Goal: Task Accomplishment & Management: Complete application form

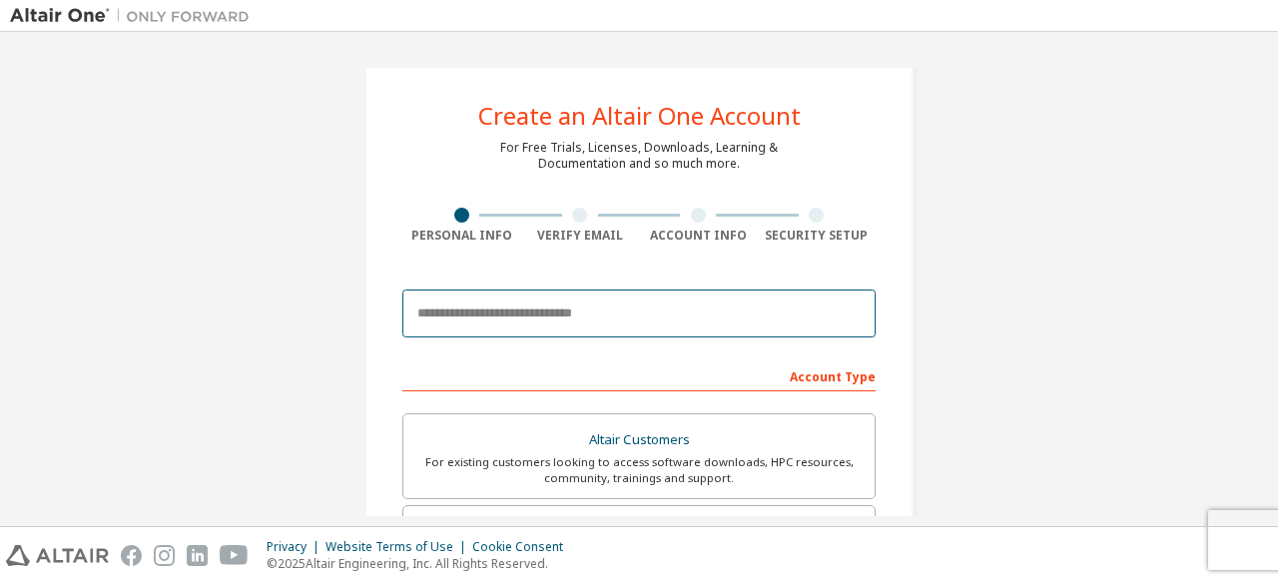
click at [586, 324] on input "email" at bounding box center [638, 314] width 473 height 48
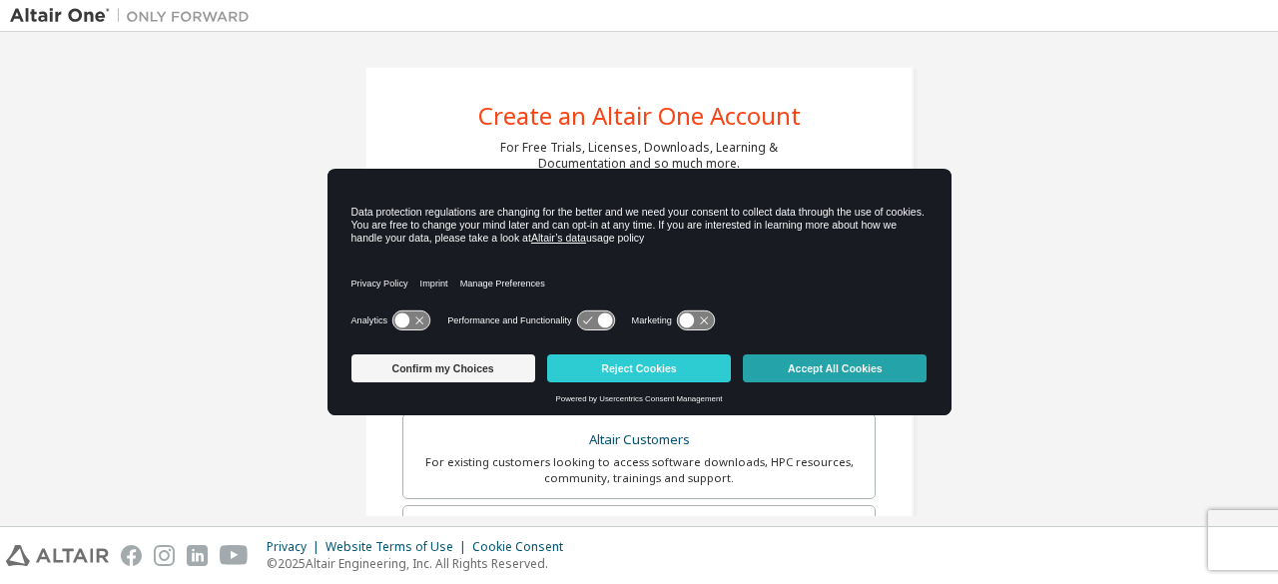
click at [785, 360] on button "Accept All Cookies" at bounding box center [835, 368] width 184 height 28
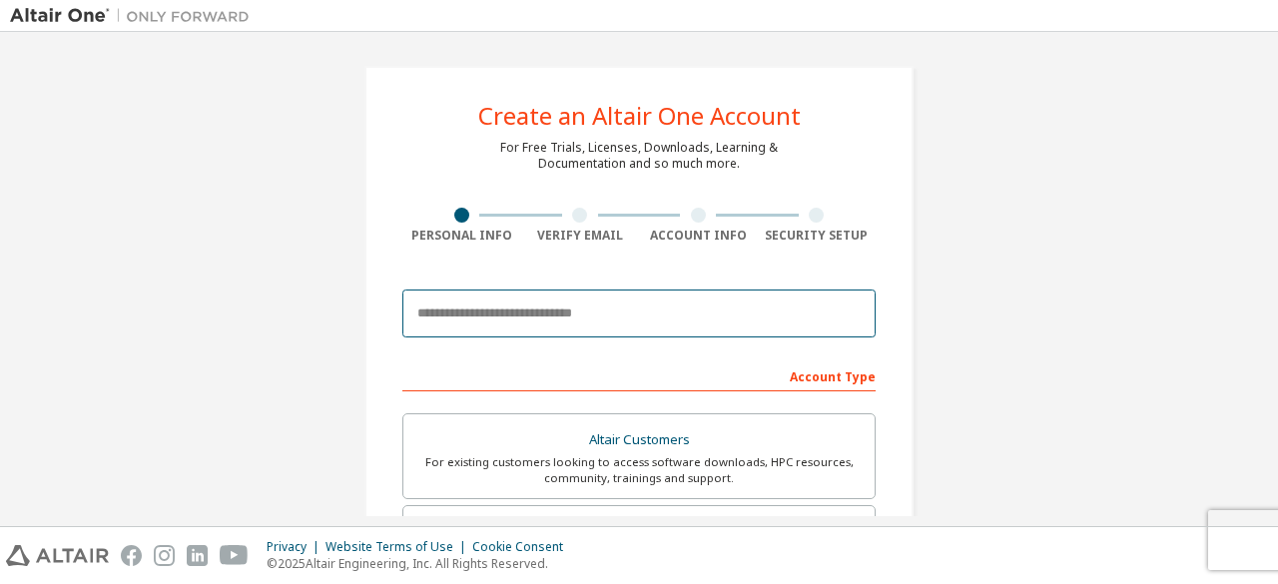
click at [629, 297] on input "email" at bounding box center [638, 314] width 473 height 48
type input "**********"
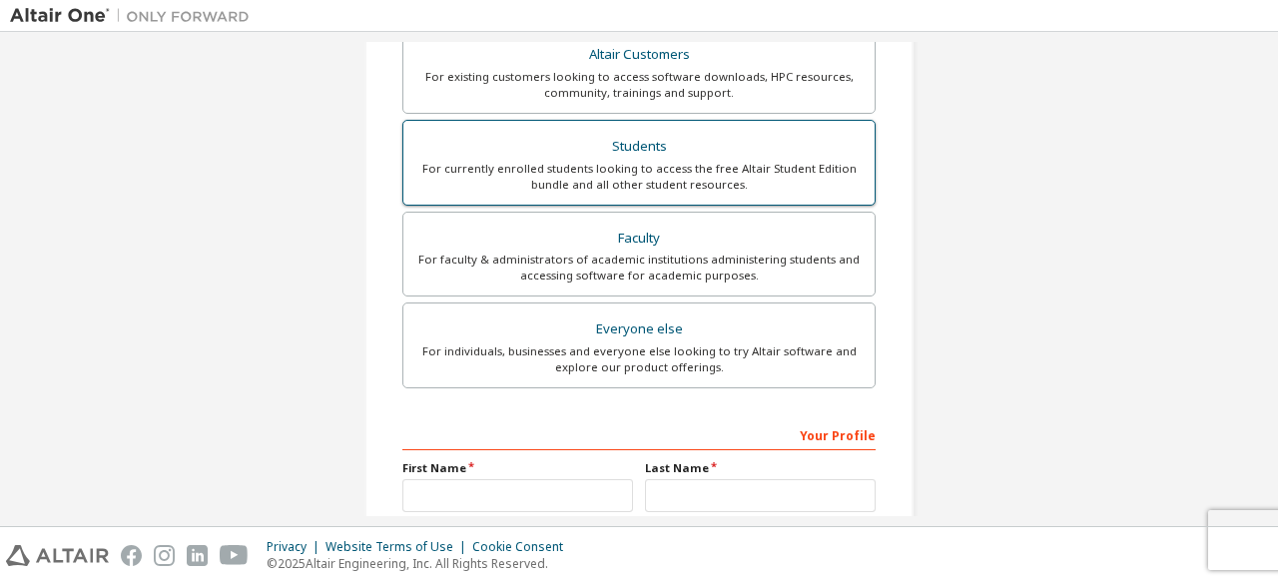
scroll to position [386, 0]
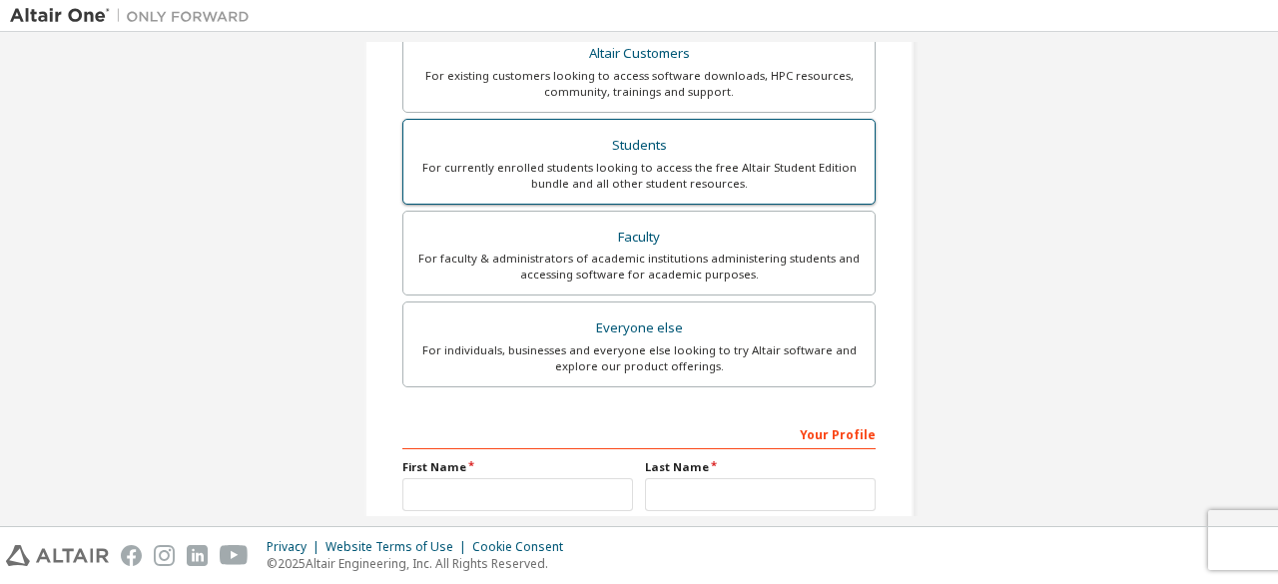
click at [719, 181] on div "For currently enrolled students looking to access the free Altair Student Editi…" at bounding box center [638, 176] width 447 height 32
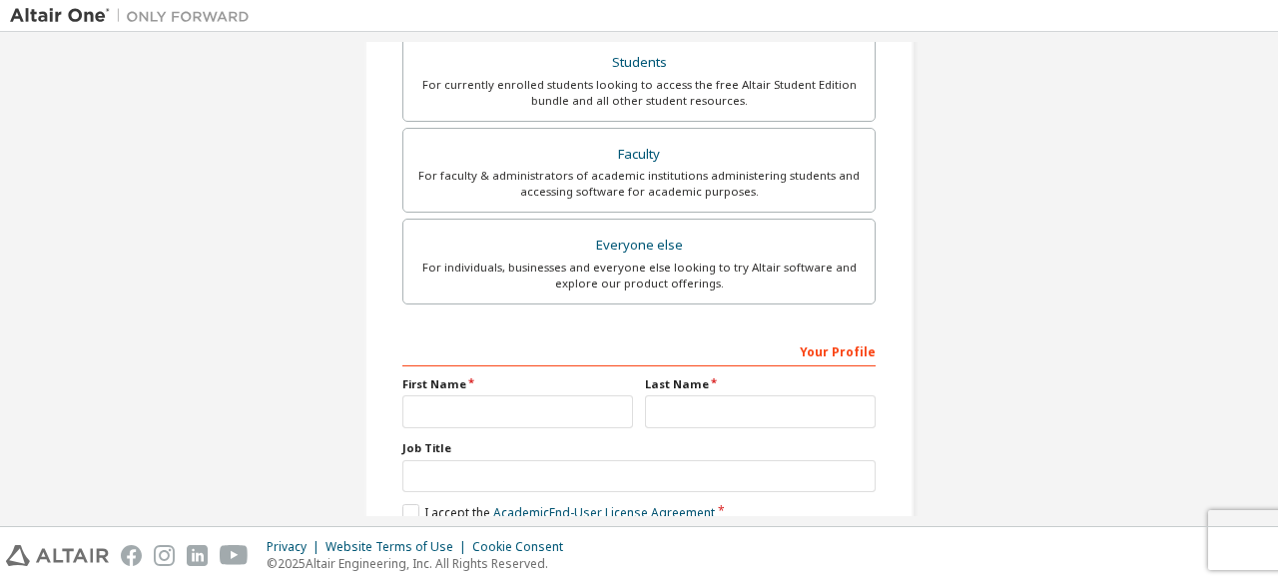
scroll to position [470, 0]
click at [588, 396] on input "text" at bounding box center [517, 410] width 231 height 33
type input "*"
type input "*********"
click at [702, 416] on input "text" at bounding box center [760, 410] width 231 height 33
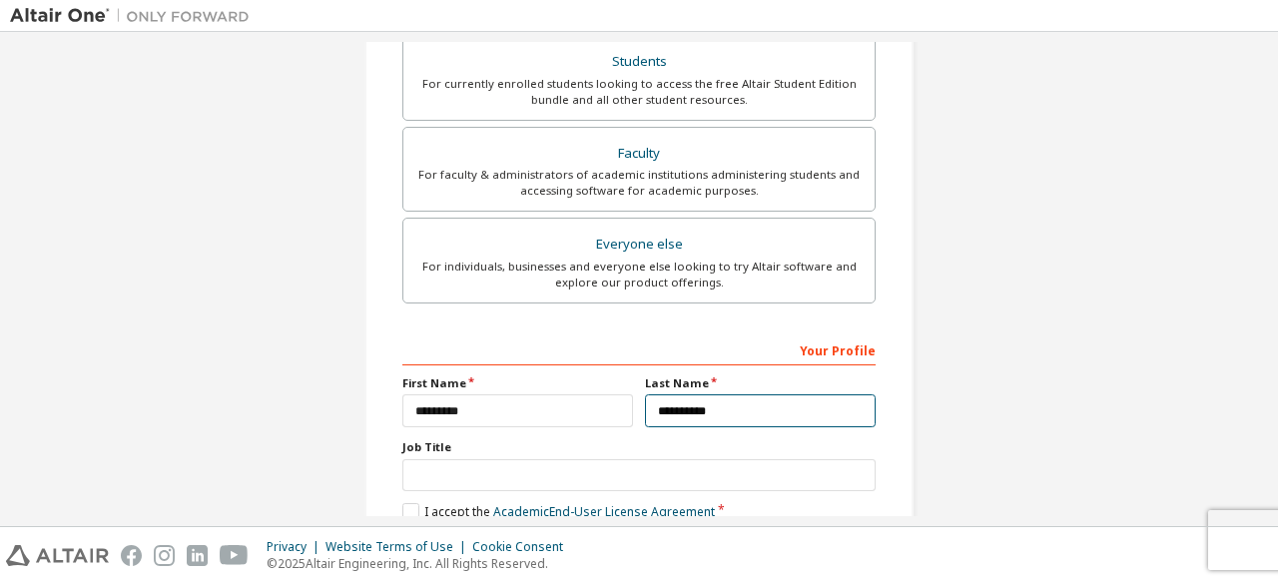
scroll to position [577, 0]
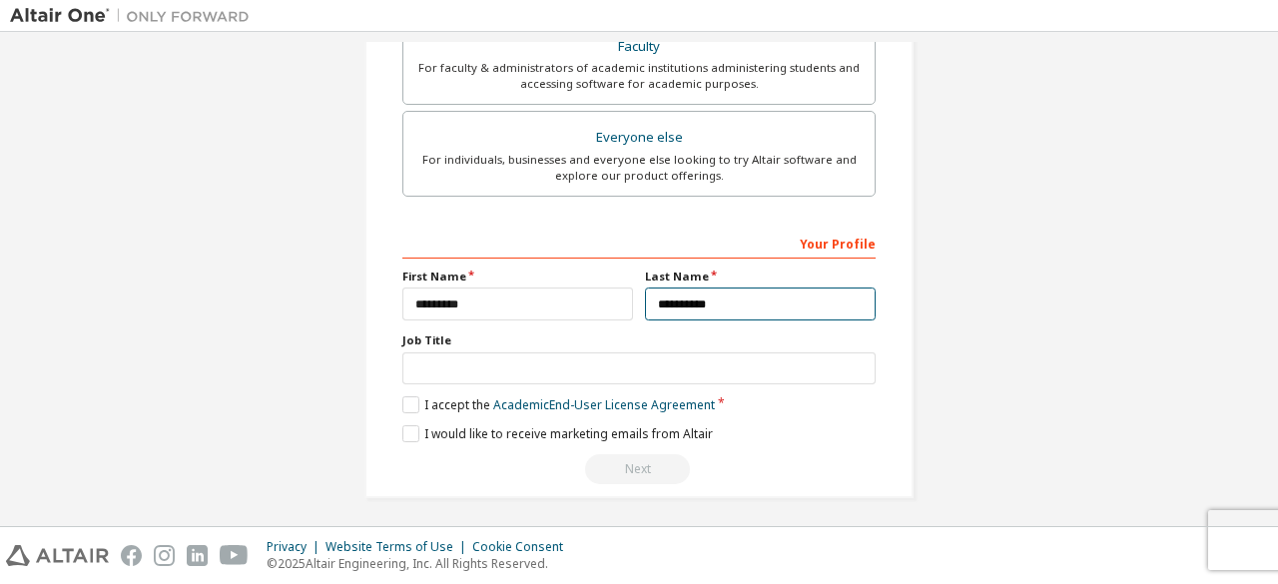
type input "**********"
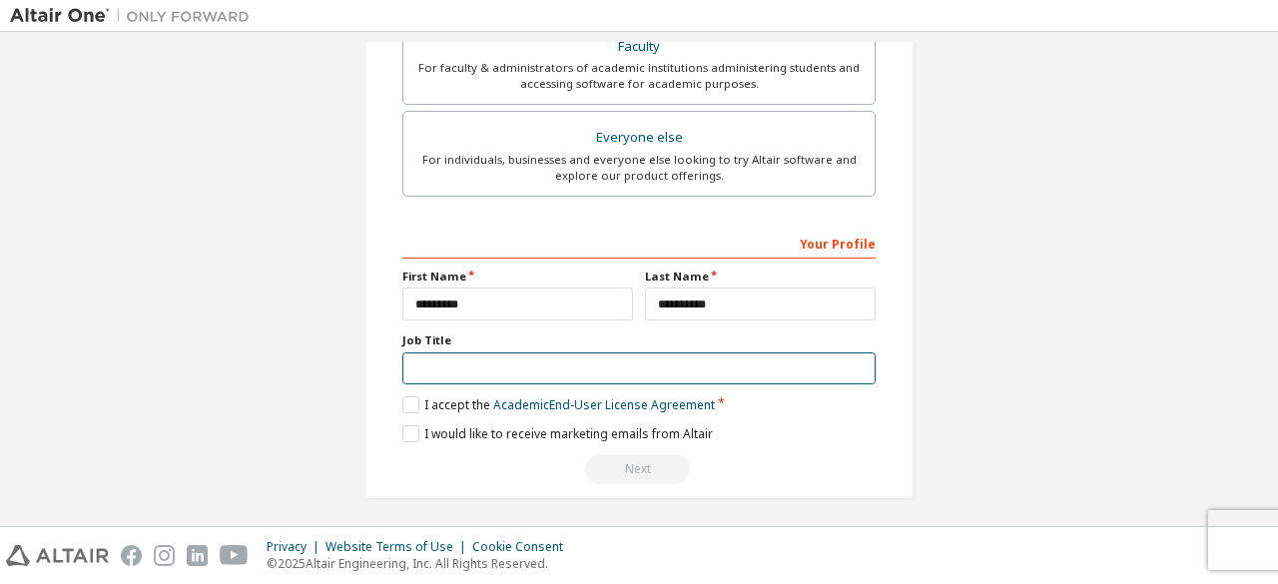
click at [657, 374] on input "text" at bounding box center [638, 368] width 473 height 33
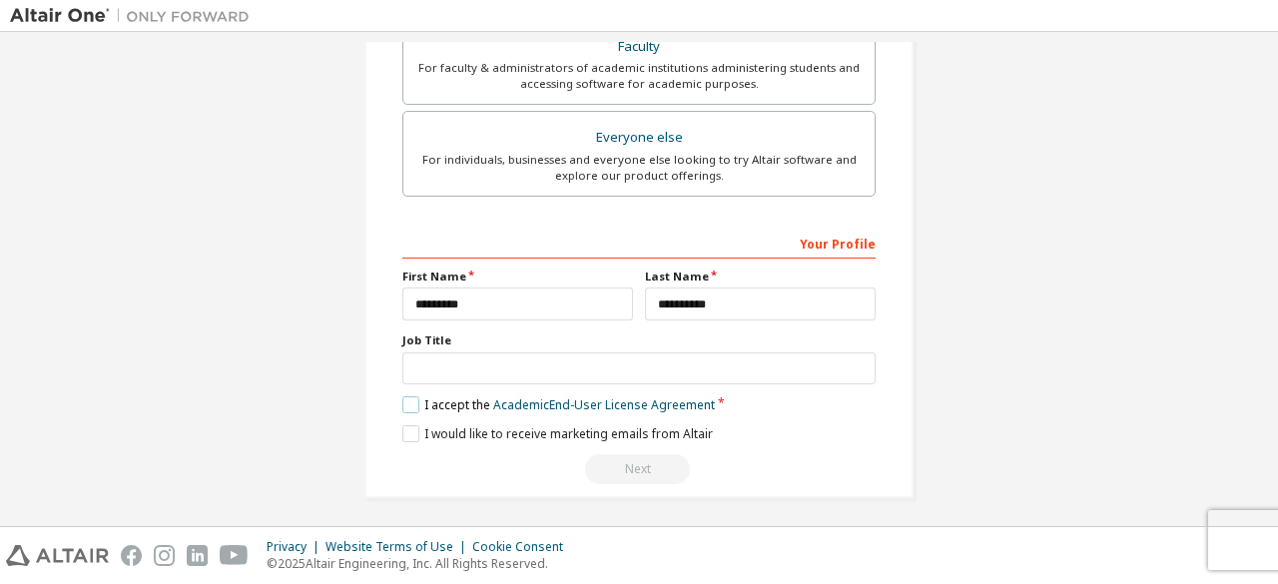
click at [405, 400] on label "I accept the Academic End-User License Agreement" at bounding box center [558, 404] width 313 height 17
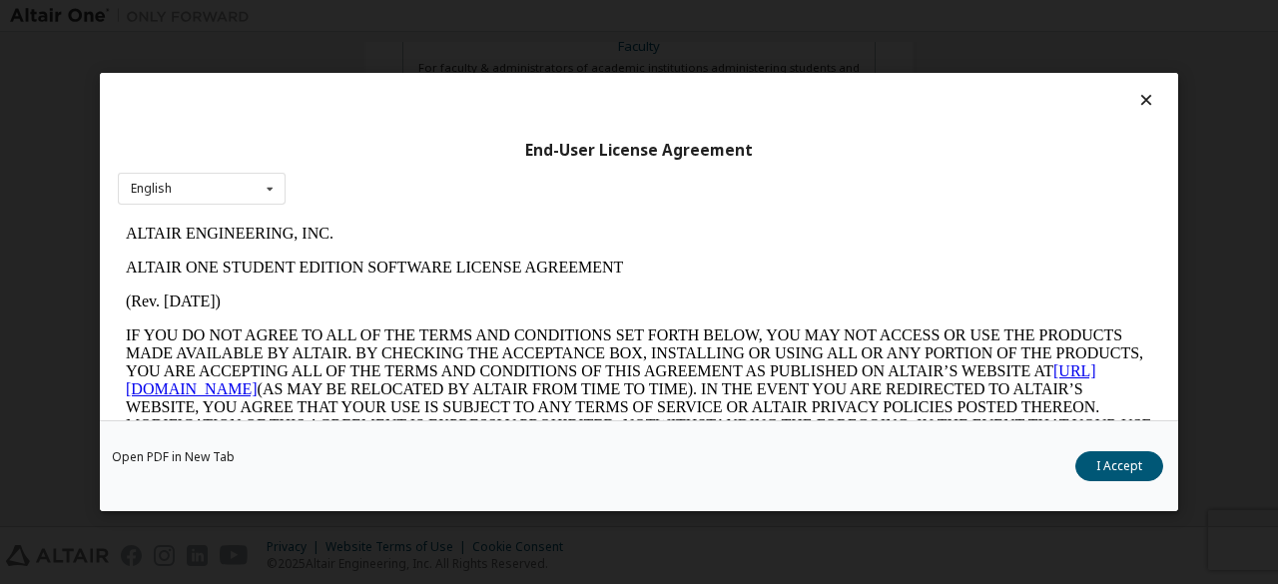
scroll to position [0, 0]
click at [1122, 478] on button "I Accept" at bounding box center [1119, 466] width 88 height 30
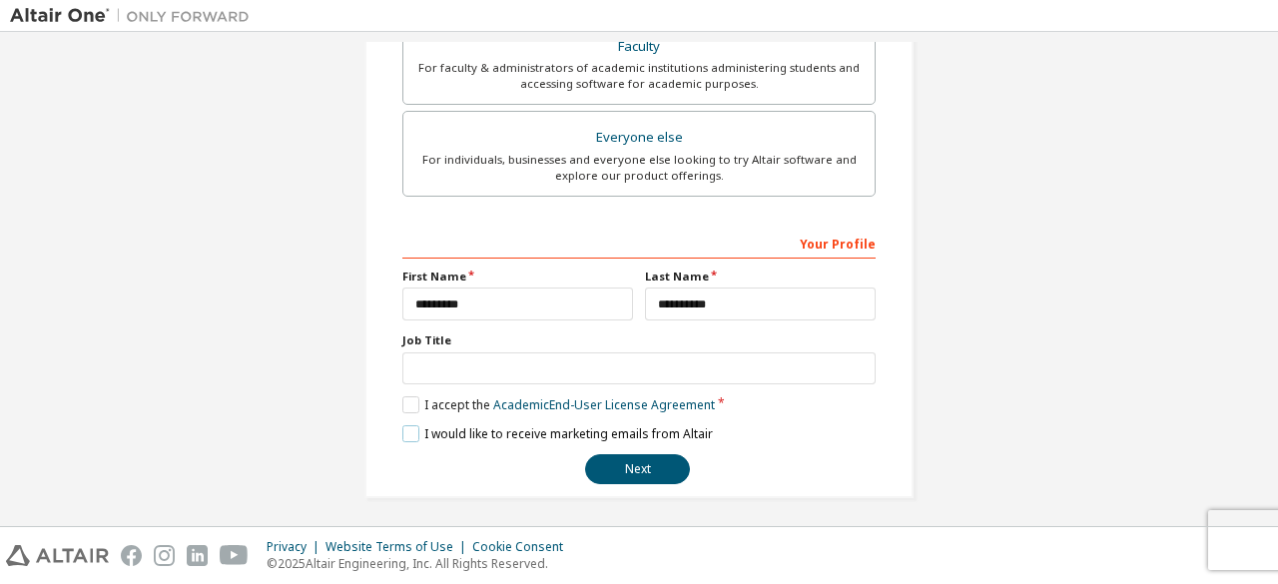
click at [411, 425] on label "I would like to receive marketing emails from Altair" at bounding box center [557, 433] width 311 height 17
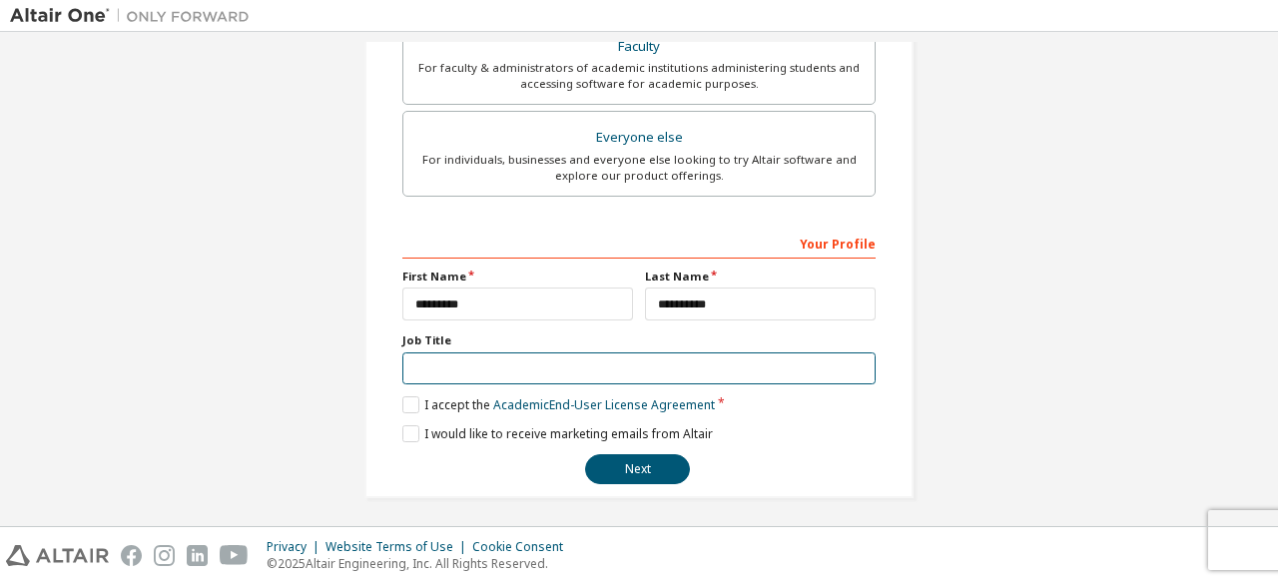
click at [573, 355] on input "text" at bounding box center [638, 368] width 473 height 33
type input "*******"
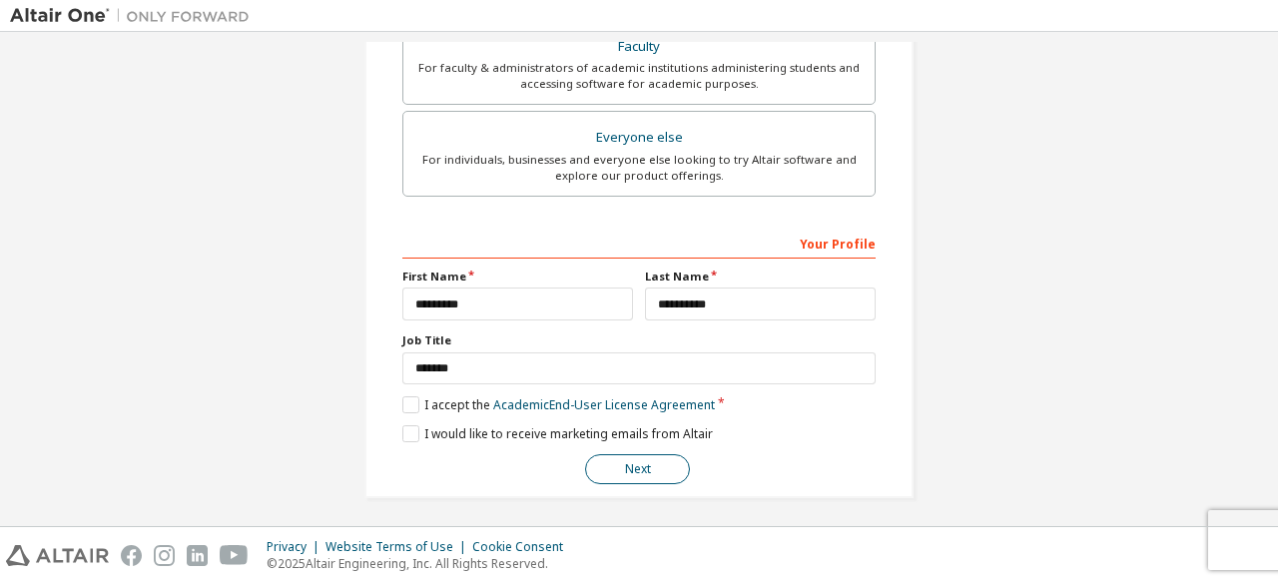
click at [663, 470] on button "Next" at bounding box center [637, 469] width 105 height 30
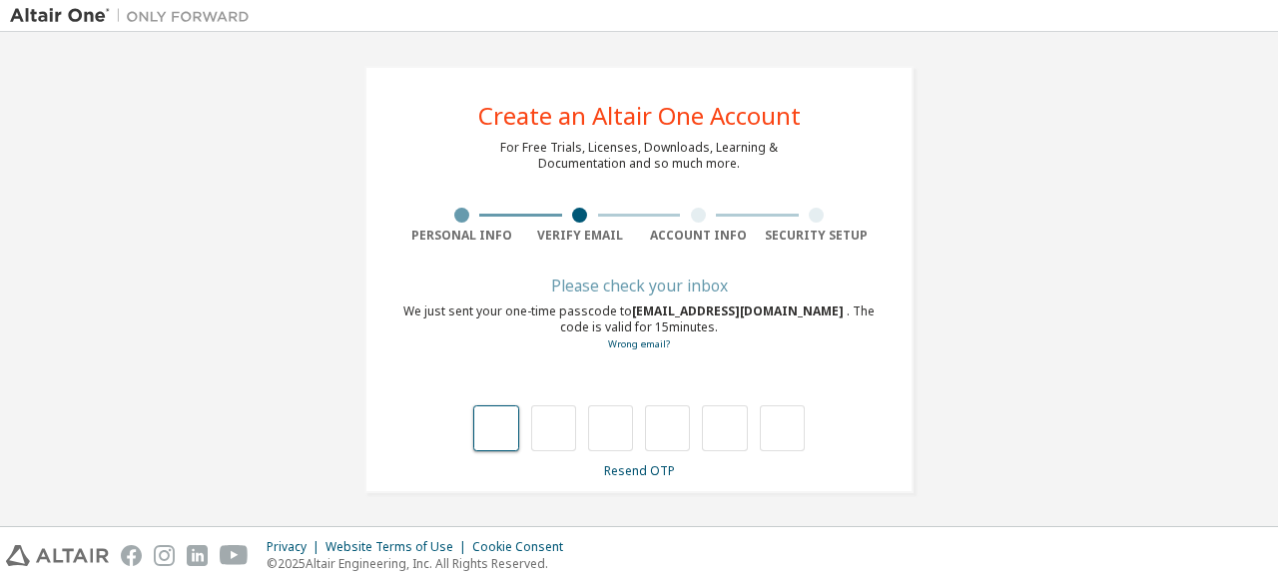
type input "*"
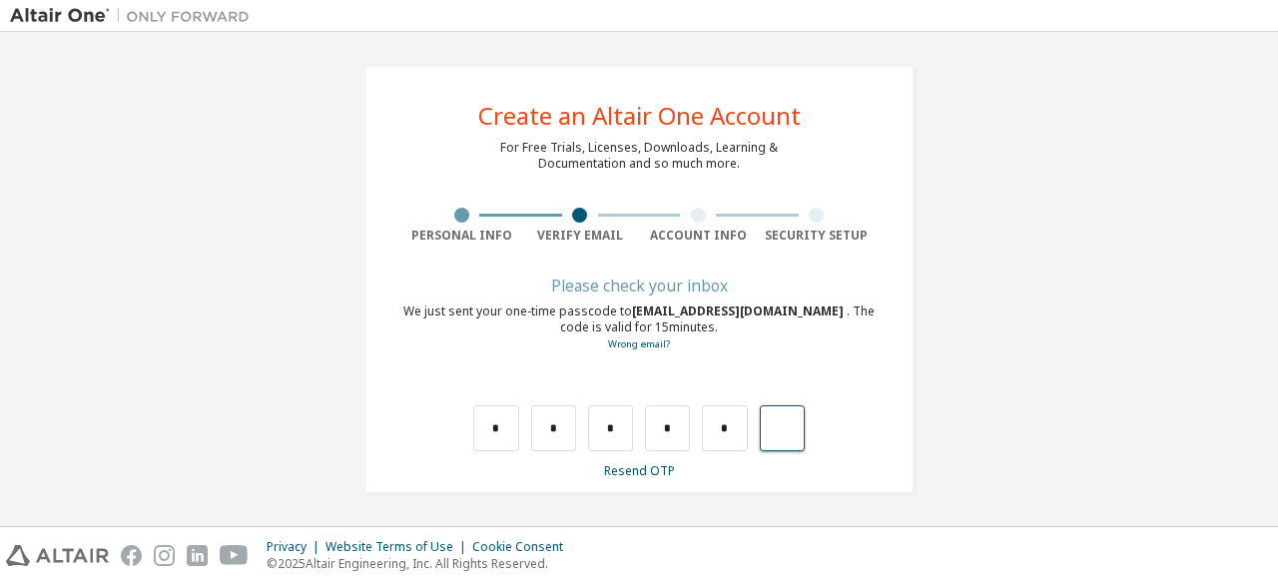
type input "*"
